Goal: Task Accomplishment & Management: Use online tool/utility

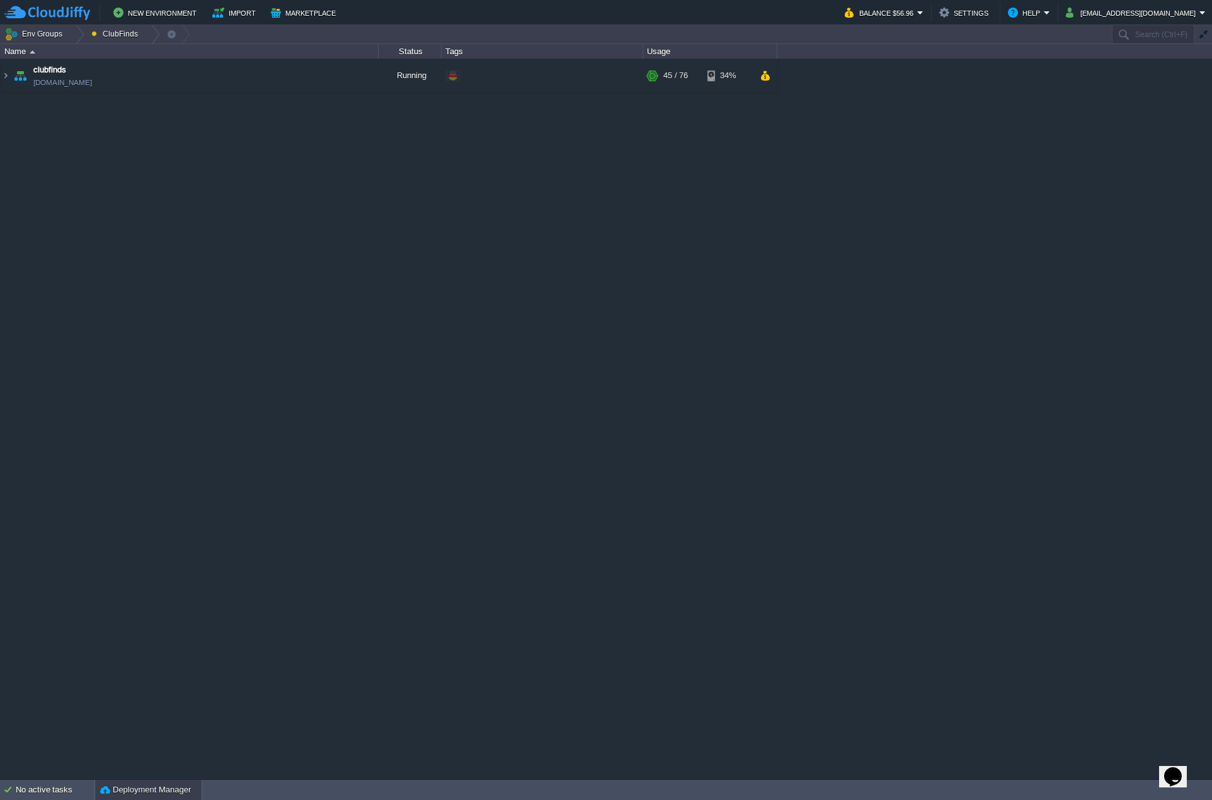
click at [129, 789] on button "Deployment Manager" at bounding box center [145, 790] width 91 height 13
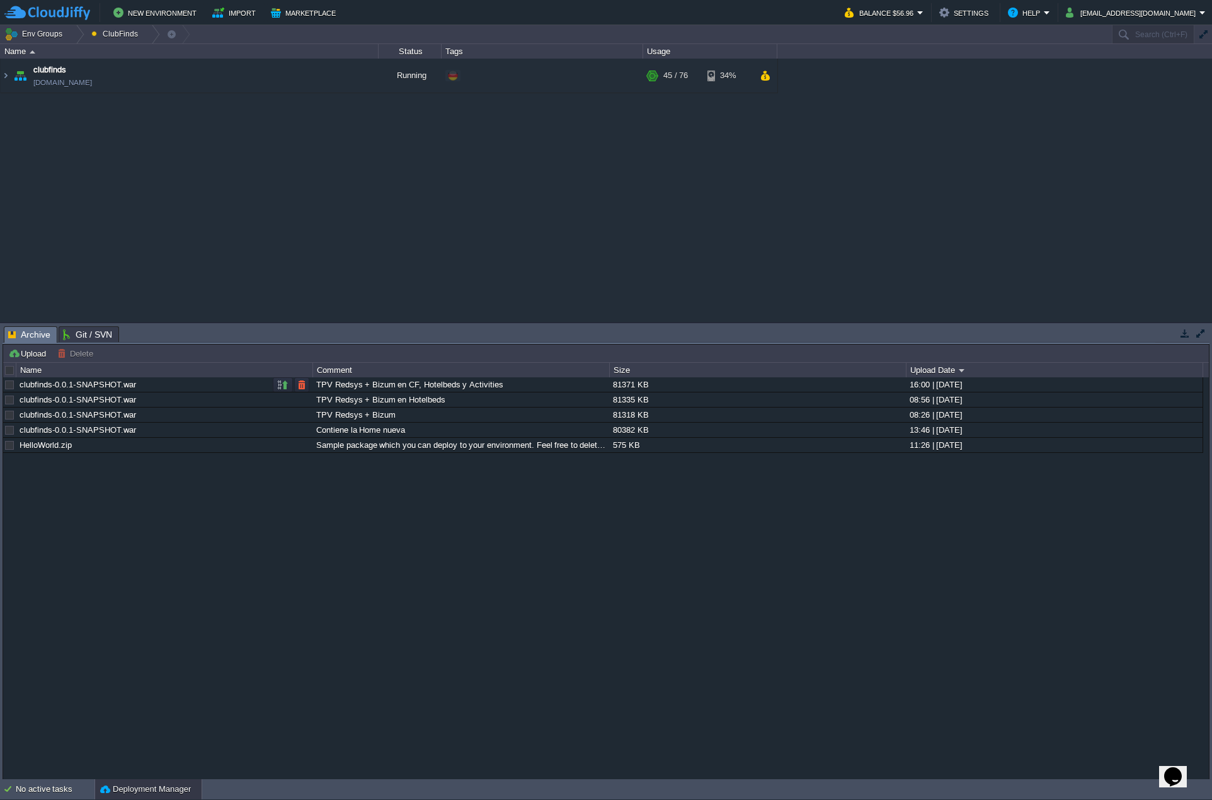
drag, startPoint x: 505, startPoint y: 386, endPoint x: 452, endPoint y: 384, distance: 53.6
click at [455, 386] on div "TPV Redsys + Bizum en CF, Hotelbeds y Activities" at bounding box center [460, 384] width 295 height 14
click at [452, 384] on div "TPV Redsys + Bizum en CF, Hotelbeds y Activities" at bounding box center [460, 384] width 295 height 14
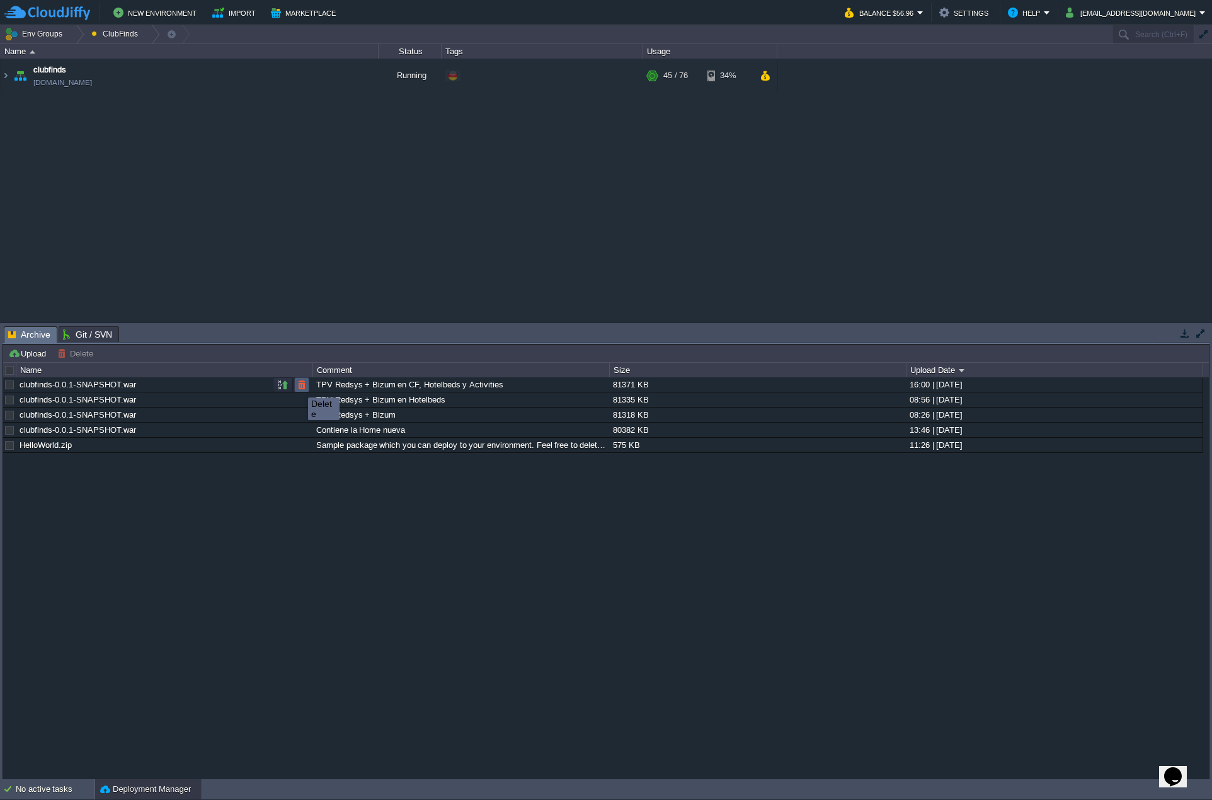
click at [297, 386] on button "button" at bounding box center [301, 384] width 11 height 11
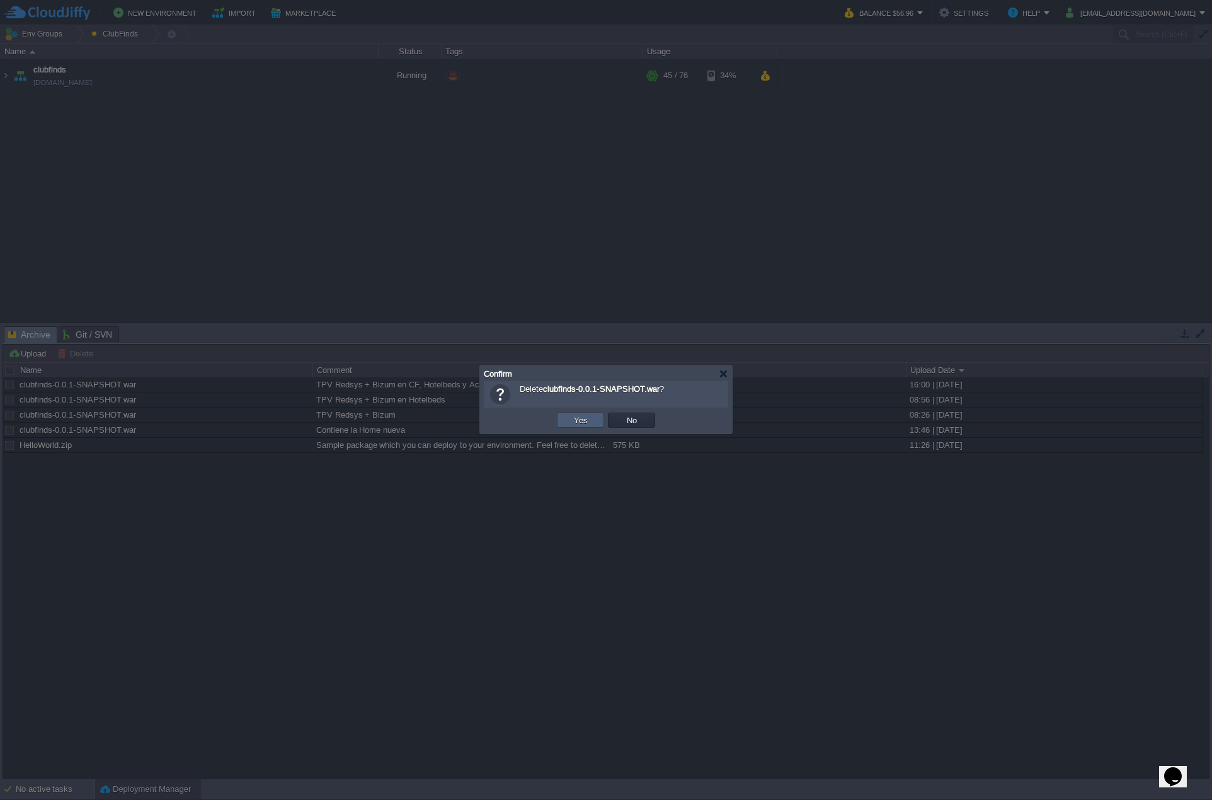
drag, startPoint x: 563, startPoint y: 419, endPoint x: 532, endPoint y: 418, distance: 30.9
click at [563, 419] on td "Yes" at bounding box center [580, 420] width 47 height 15
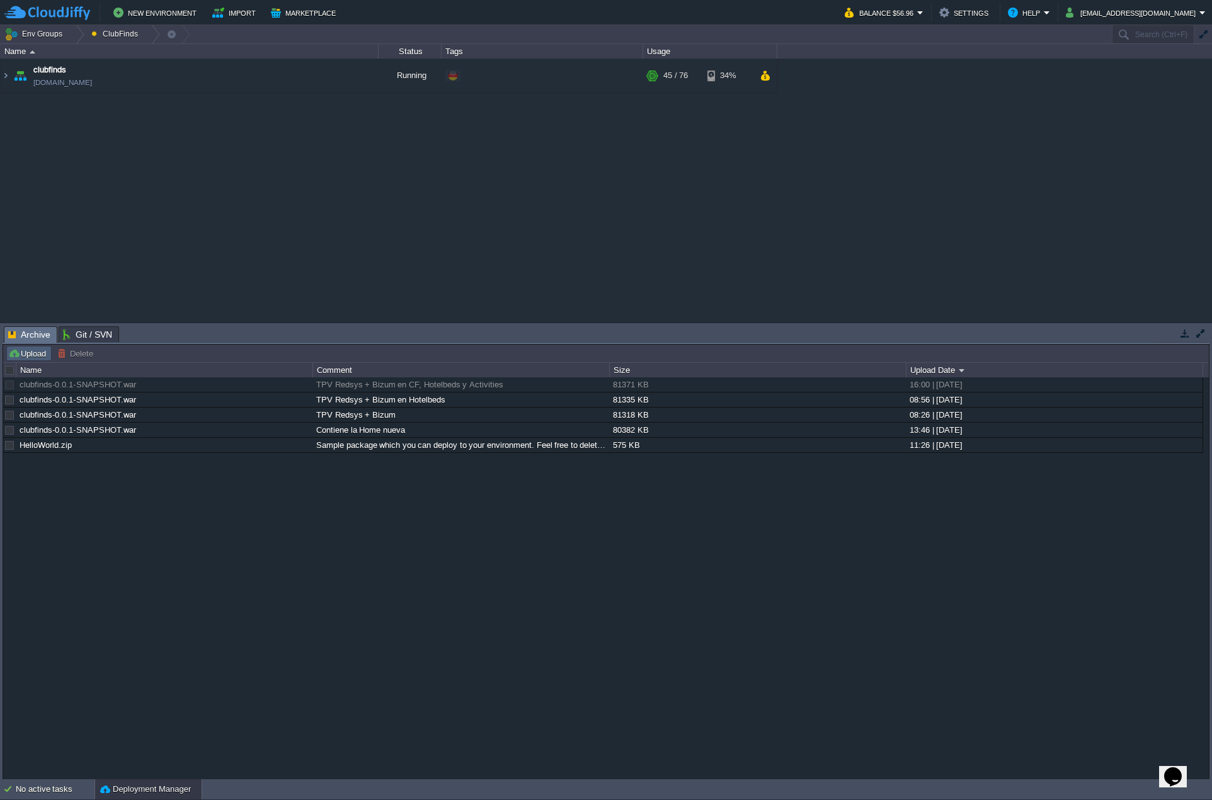
click at [33, 351] on button "Upload" at bounding box center [29, 353] width 42 height 11
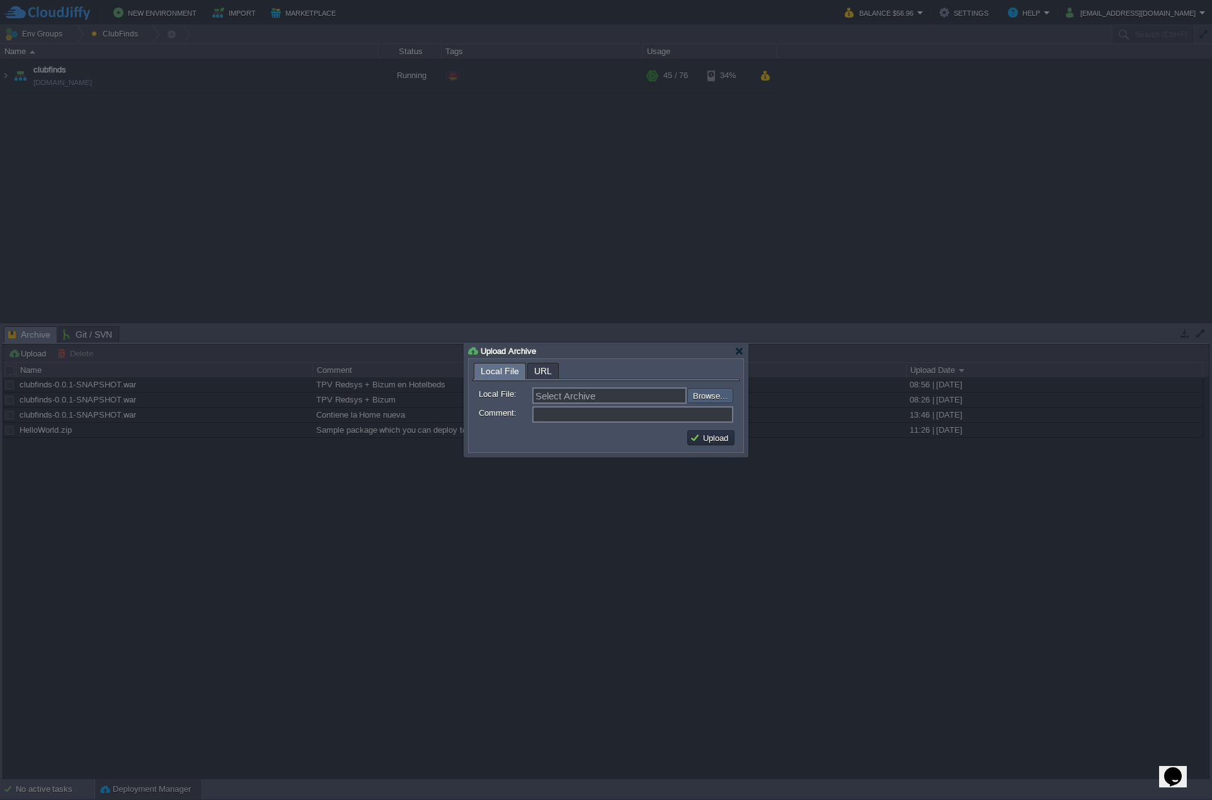
click at [702, 395] on input "file" at bounding box center [653, 395] width 159 height 14
type input "C:\fakepath\clubfinds-0.0.1-SNAPSHOT.war"
type input "clubfinds-0.0.1-SNAPSHOT.war"
click at [574, 415] on input "Comment:" at bounding box center [632, 414] width 201 height 16
type input "TPV Redsys + Bizum en todo el Front"
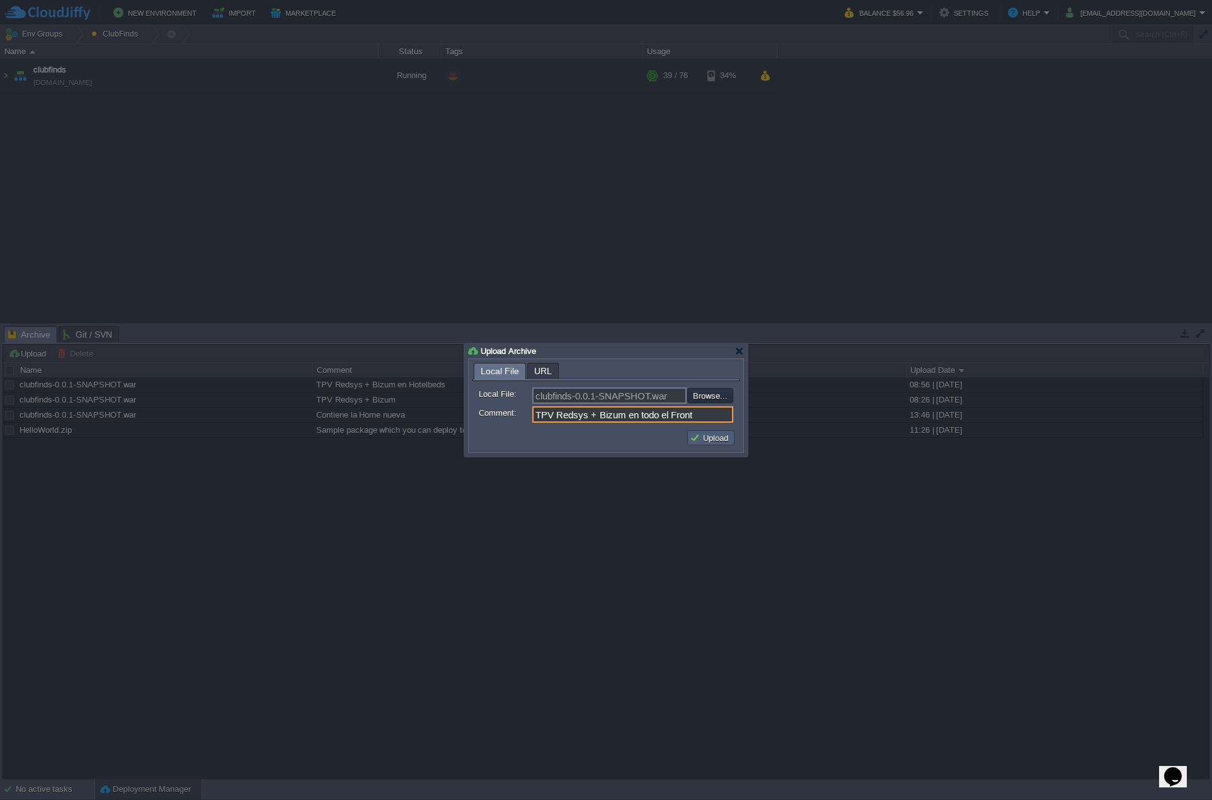
click at [694, 431] on td "Upload" at bounding box center [710, 437] width 47 height 15
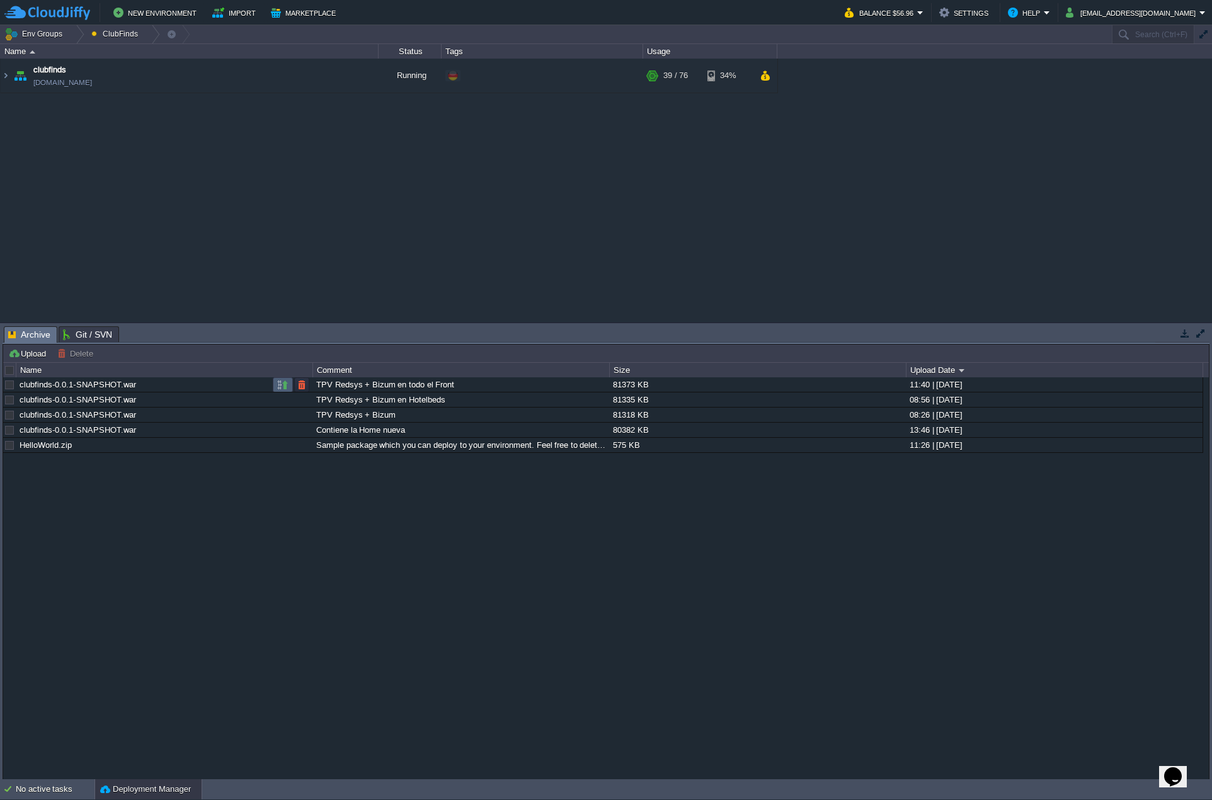
click at [283, 386] on button "button" at bounding box center [282, 384] width 11 height 11
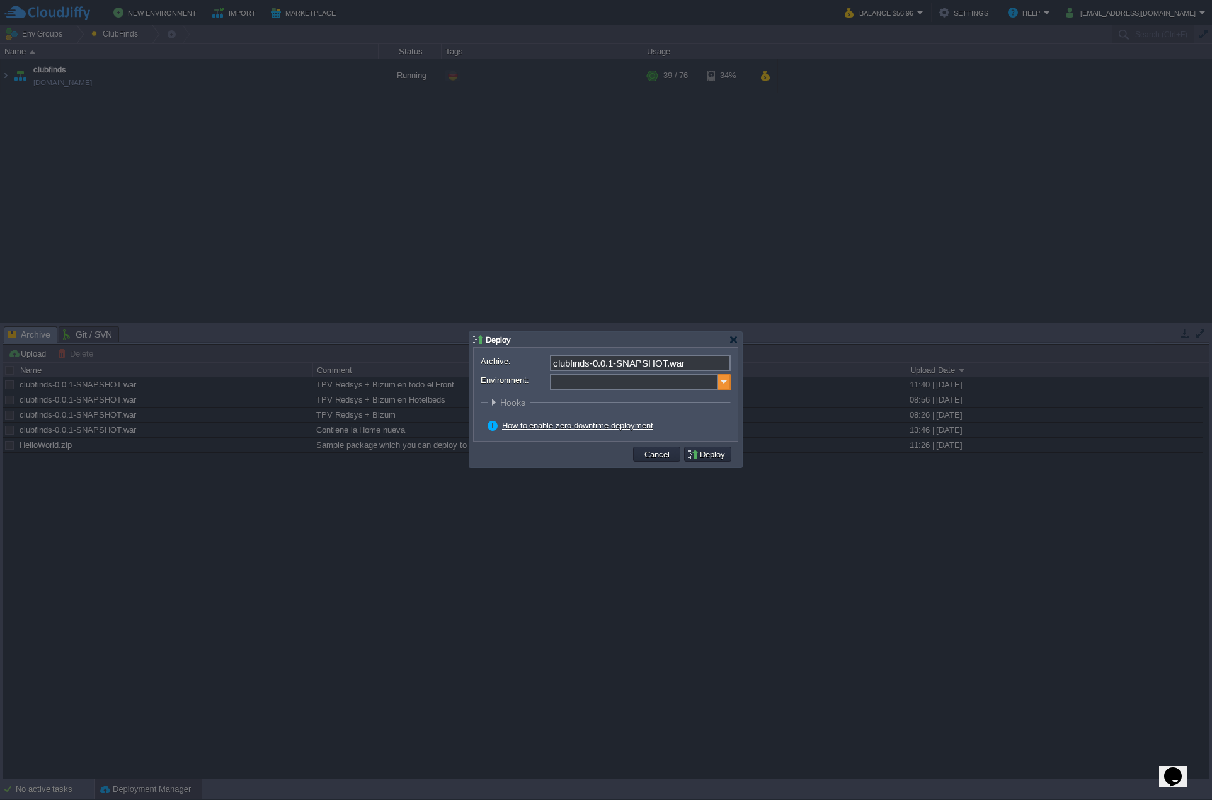
click at [724, 379] on img at bounding box center [724, 382] width 13 height 16
click at [654, 419] on div "Application Servers Tomcat 9.0.109" at bounding box center [639, 423] width 180 height 24
type input "Application Servers (clubfinds)"
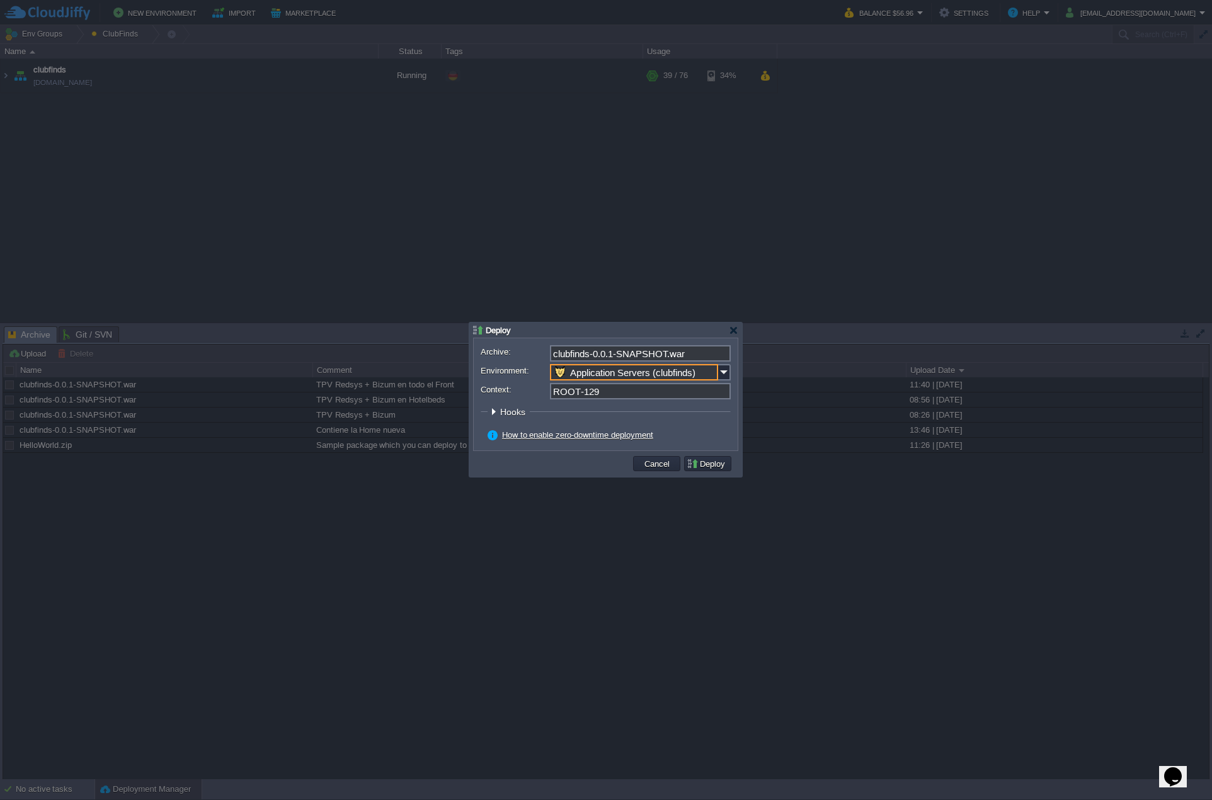
click at [612, 396] on input "ROOT-129" at bounding box center [640, 391] width 181 height 16
type input "ROOT"
click at [711, 463] on button "Deploy" at bounding box center [708, 463] width 42 height 11
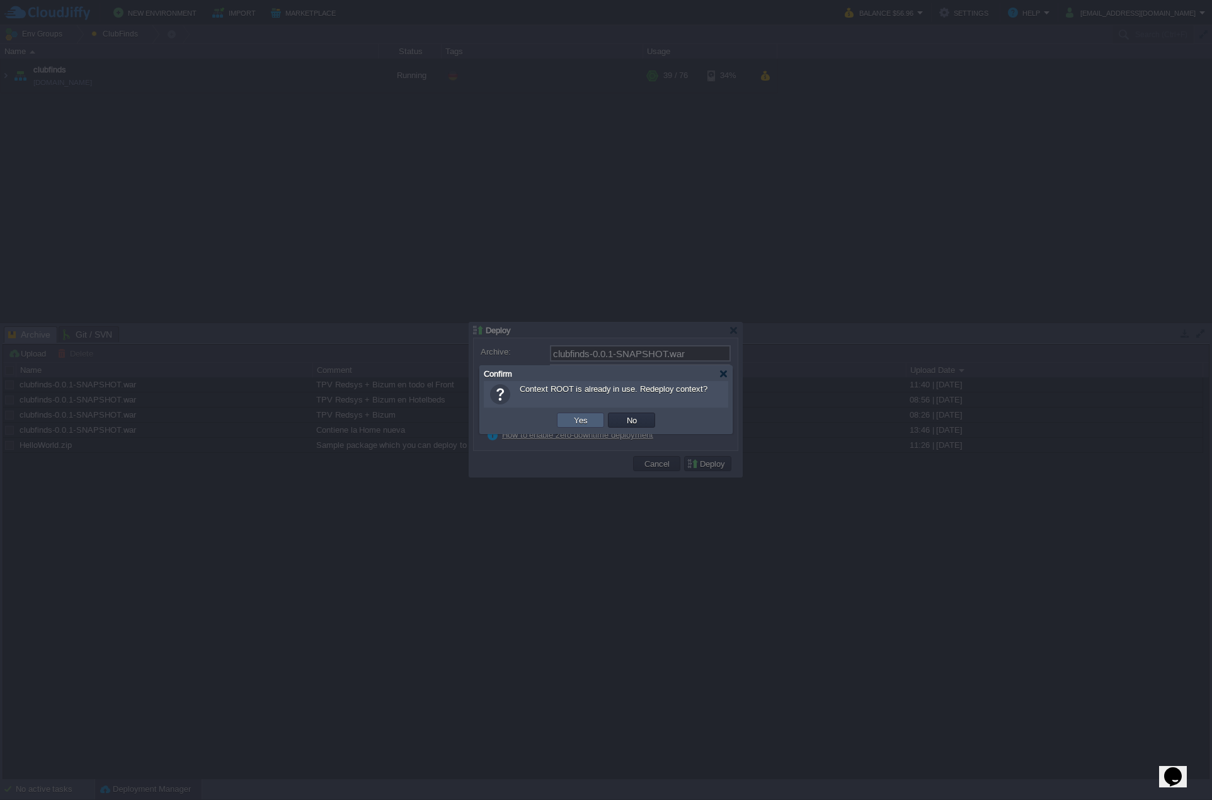
click at [597, 422] on td "Yes" at bounding box center [580, 420] width 47 height 15
